Goal: Navigation & Orientation: Find specific page/section

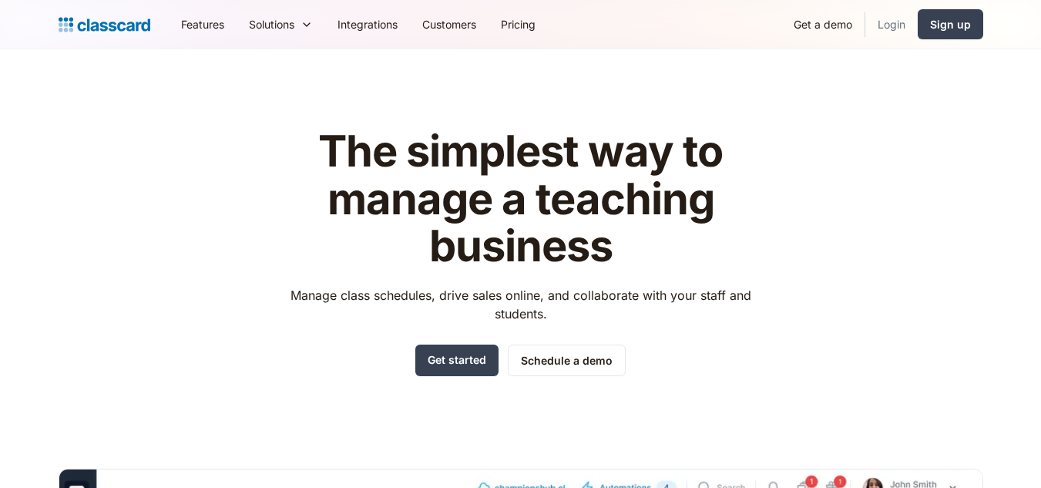
click at [886, 24] on link "Login" at bounding box center [891, 24] width 52 height 35
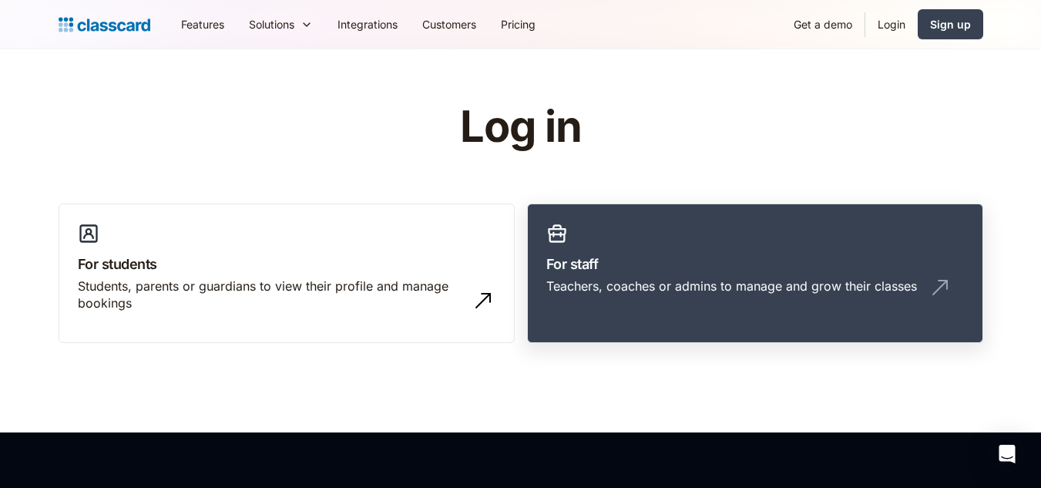
click at [649, 263] on h3 "For staff" at bounding box center [755, 263] width 418 height 21
